Goal: Task Accomplishment & Management: Use online tool/utility

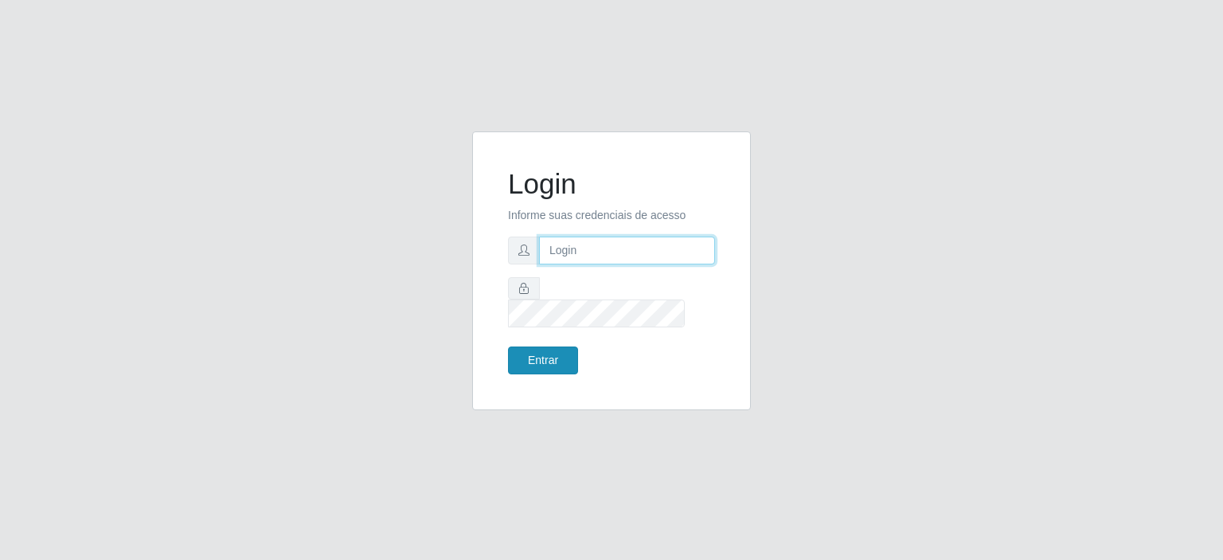
type input "[EMAIL_ADDRESS][DOMAIN_NAME]"
click at [519, 346] on button "Entrar" at bounding box center [543, 360] width 70 height 28
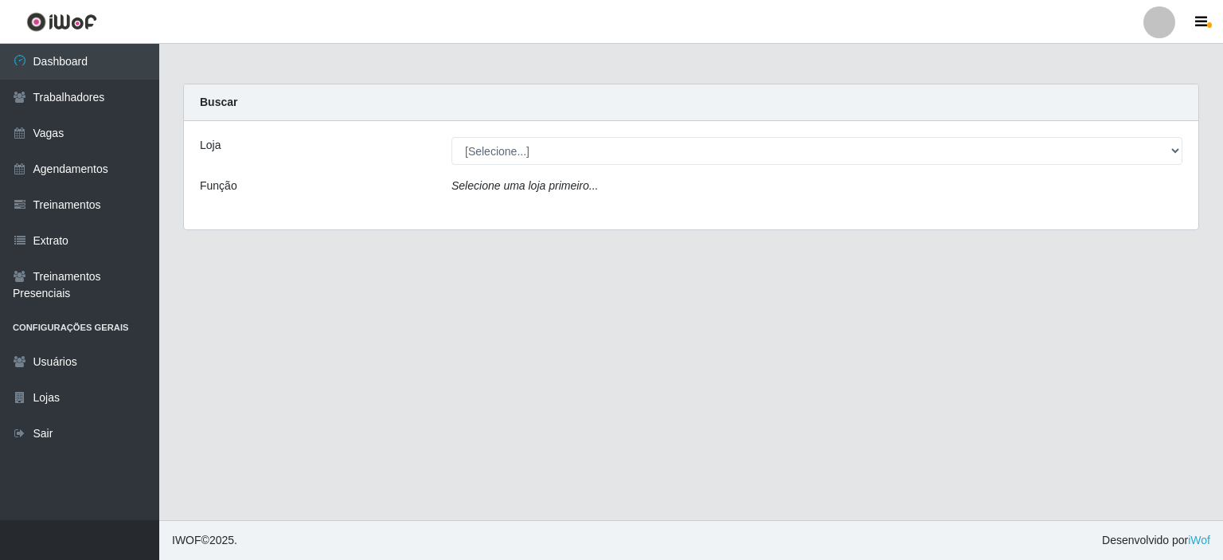
click at [531, 194] on div "Selecione uma loja primeiro..." at bounding box center [816, 189] width 755 height 23
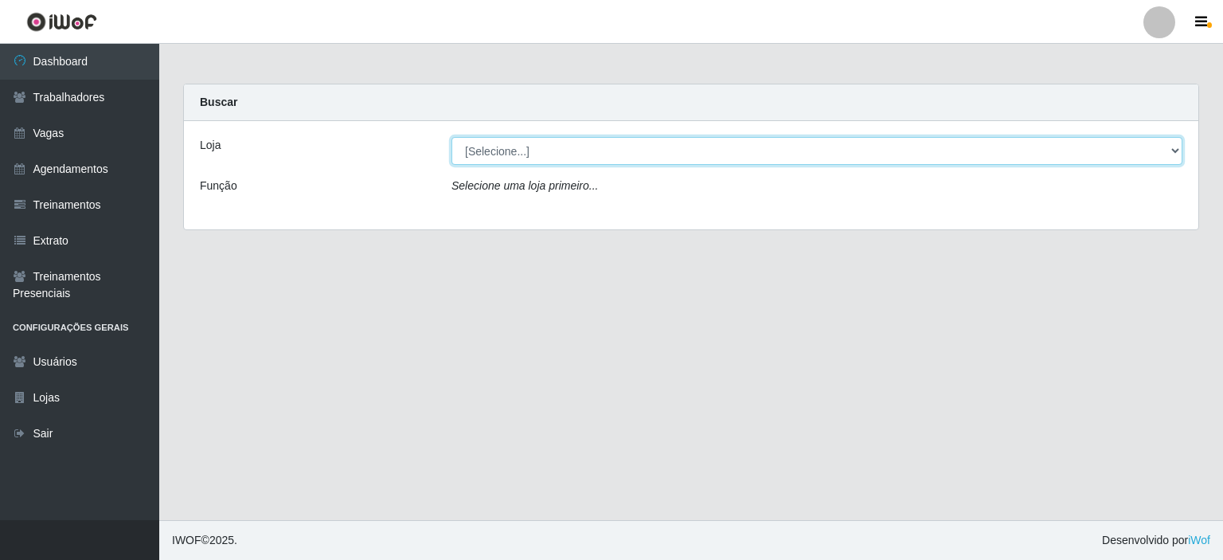
click at [503, 155] on select "[Selecione...] Preço Bom Supermercado" at bounding box center [816, 151] width 731 height 28
select select "387"
click at [451, 137] on select "[Selecione...] Preço Bom Supermercado" at bounding box center [816, 151] width 731 height 28
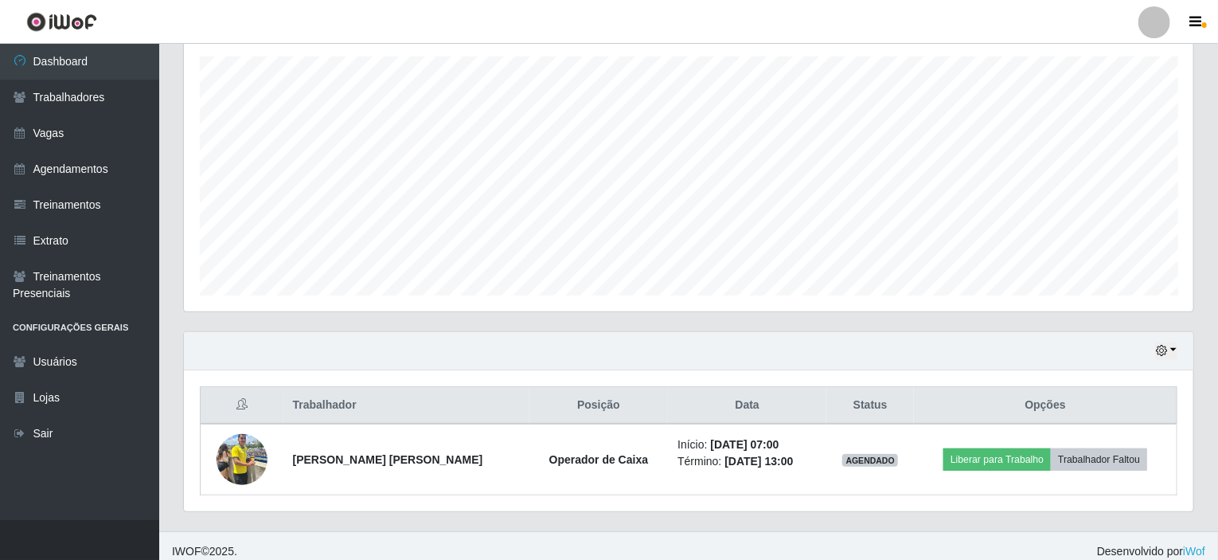
scroll to position [282, 0]
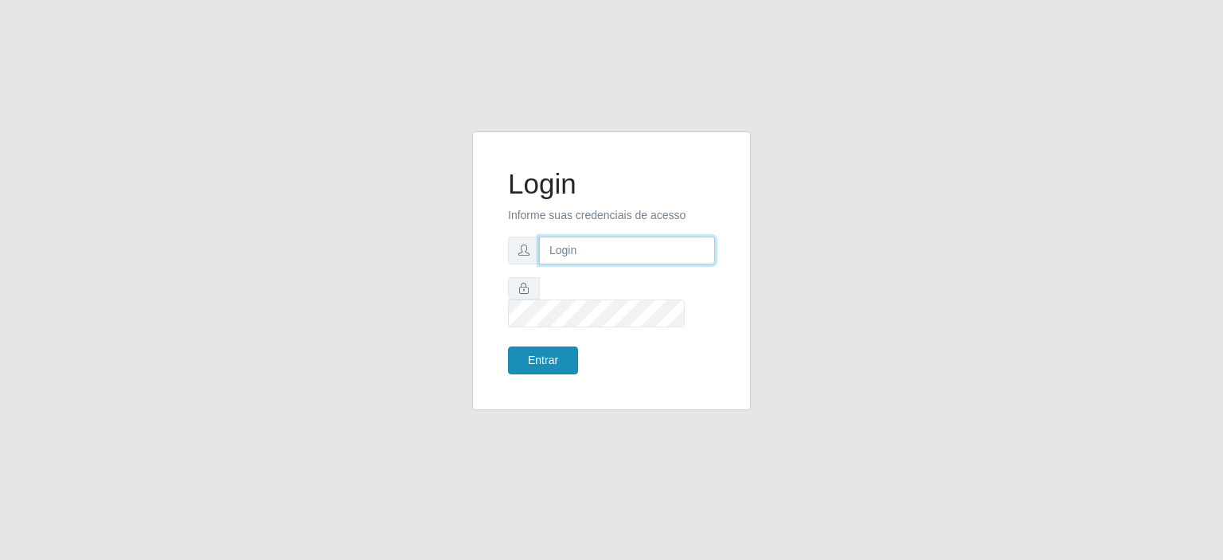
type input "[EMAIL_ADDRESS][DOMAIN_NAME]"
click at [535, 359] on button "Entrar" at bounding box center [543, 360] width 70 height 28
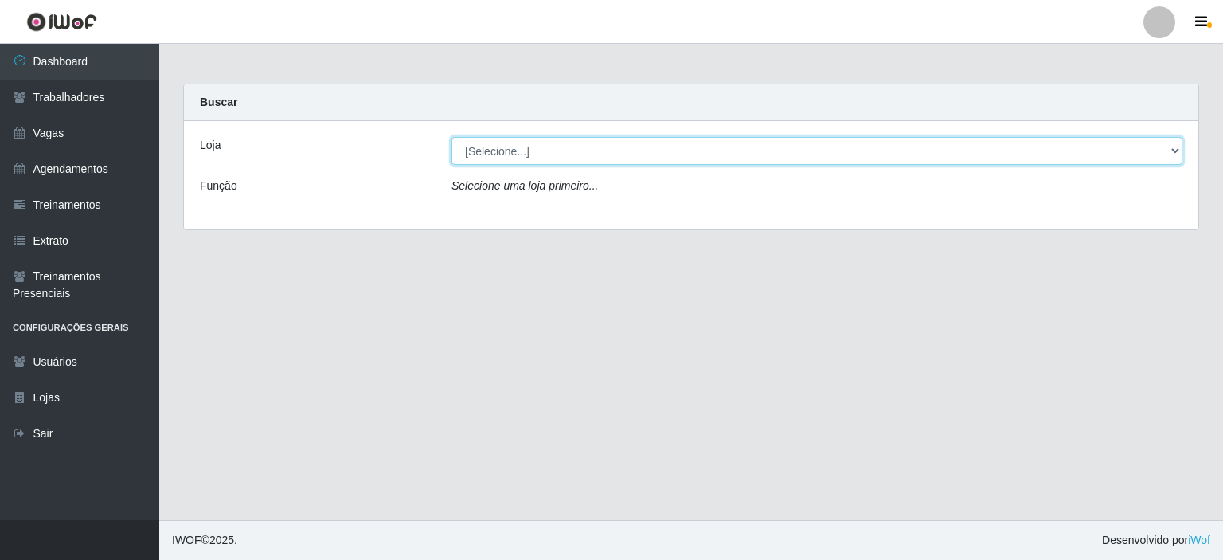
click at [484, 146] on select "[Selecione...] Preço Bom Supermercado" at bounding box center [816, 151] width 731 height 28
select select "387"
click at [451, 137] on select "[Selecione...] Preço Bom Supermercado" at bounding box center [816, 151] width 731 height 28
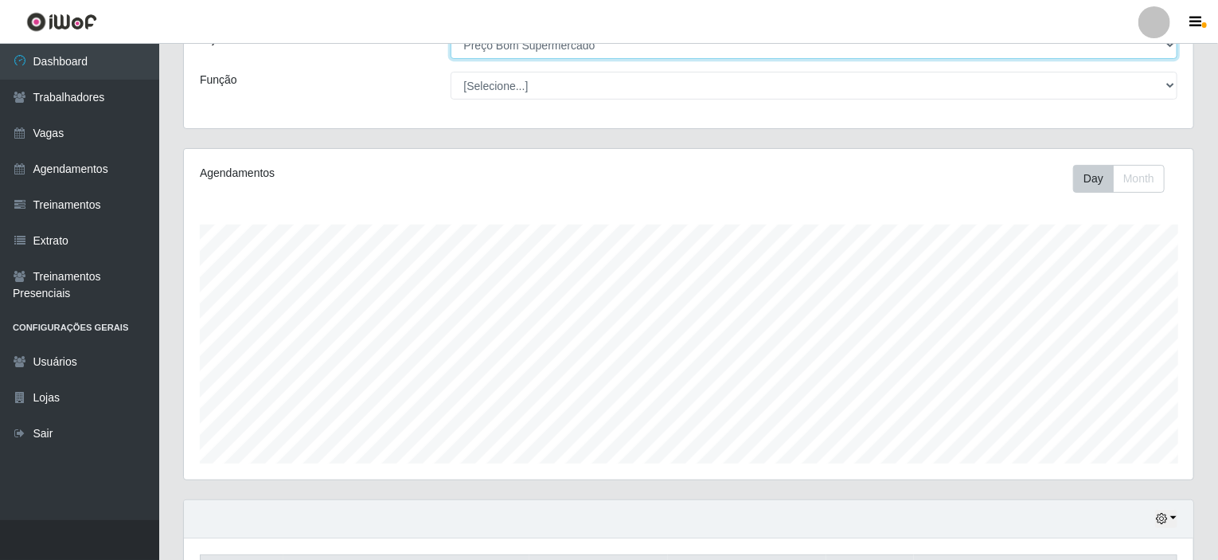
scroll to position [282, 0]
